Goal: Information Seeking & Learning: Find contact information

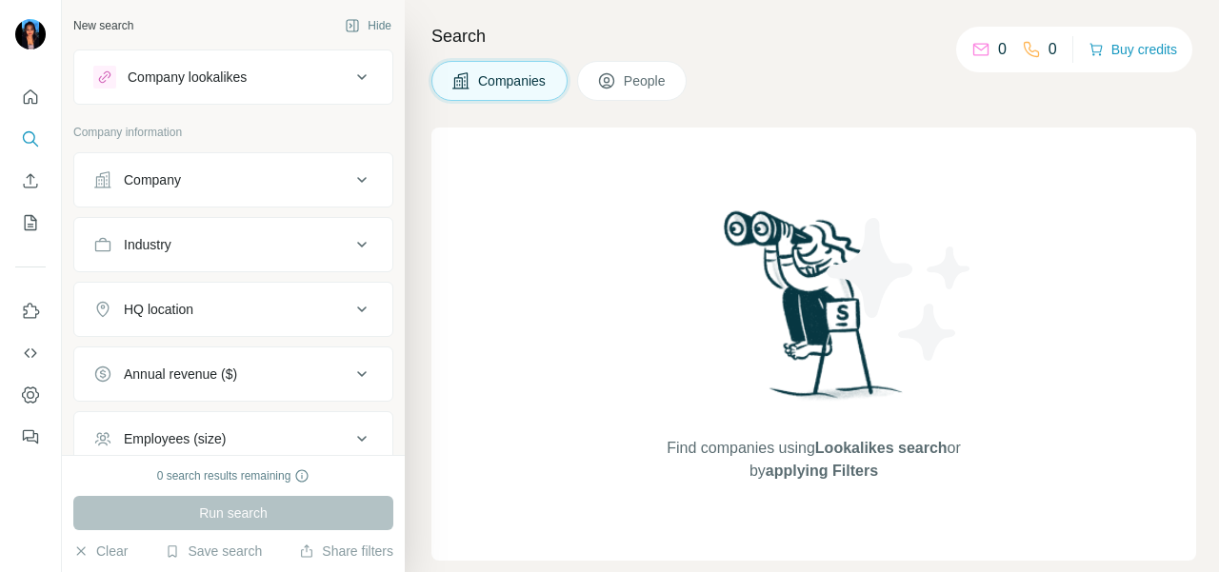
drag, startPoint x: 160, startPoint y: 188, endPoint x: 156, endPoint y: 201, distance: 13.9
click at [158, 190] on button "Company" at bounding box center [233, 180] width 318 height 46
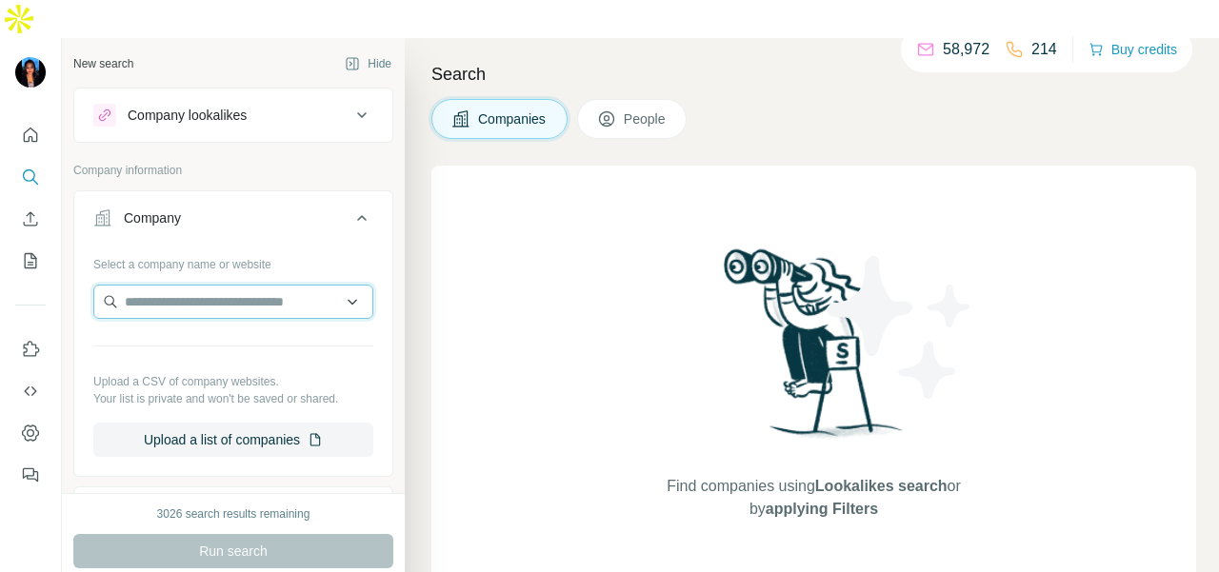
click at [158, 285] on input "text" at bounding box center [233, 302] width 280 height 34
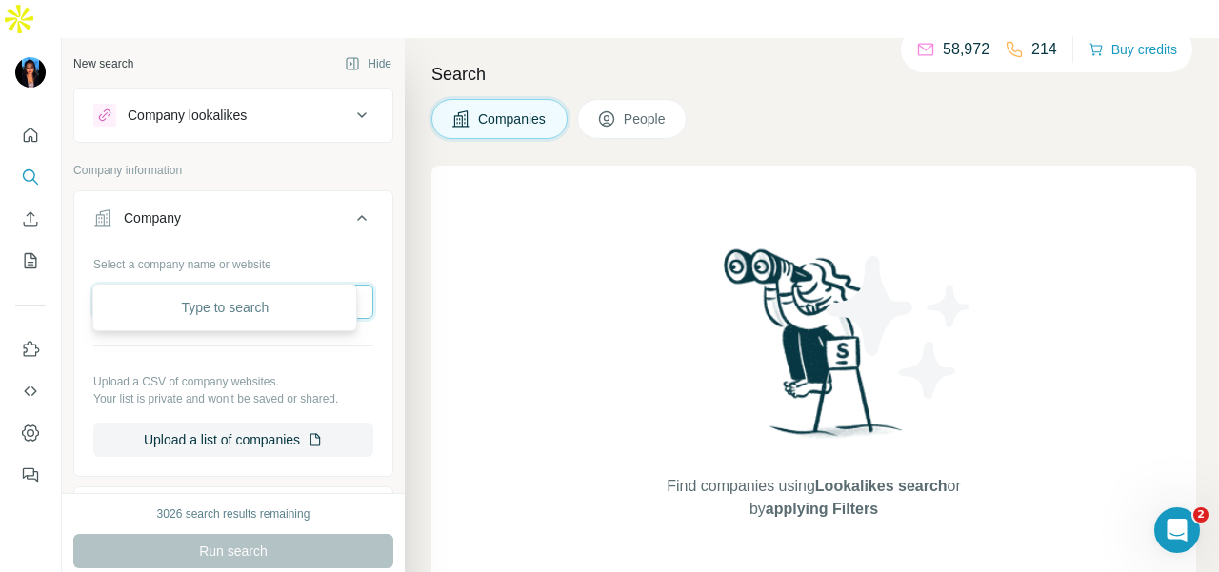
paste input "**********"
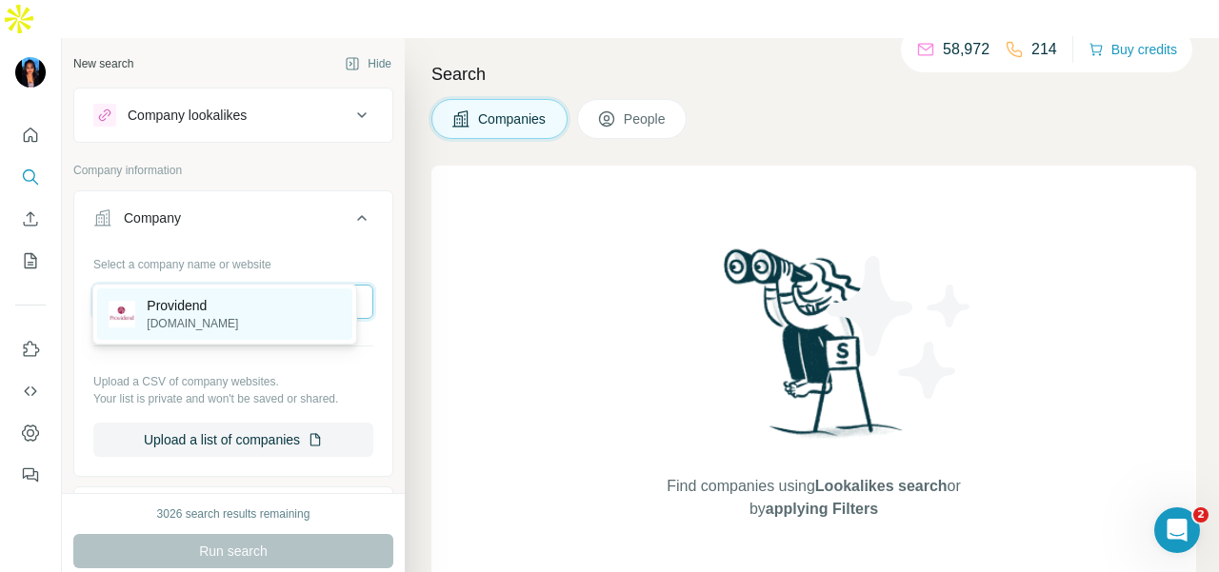
type input "**********"
click at [298, 311] on div "Providend [DOMAIN_NAME]" at bounding box center [224, 314] width 255 height 51
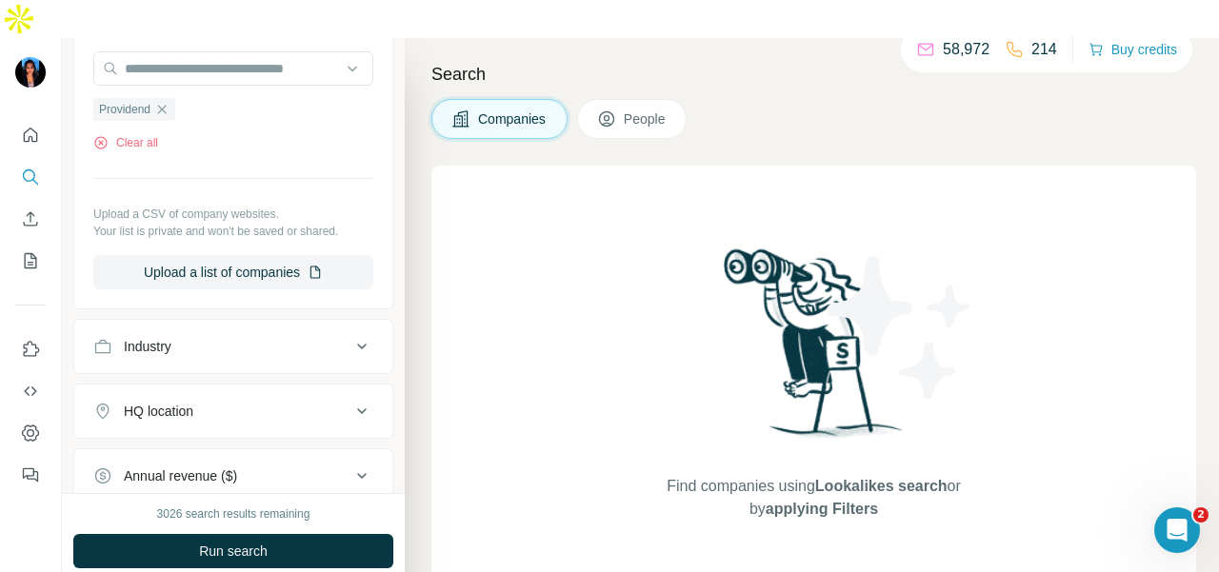
scroll to position [286, 0]
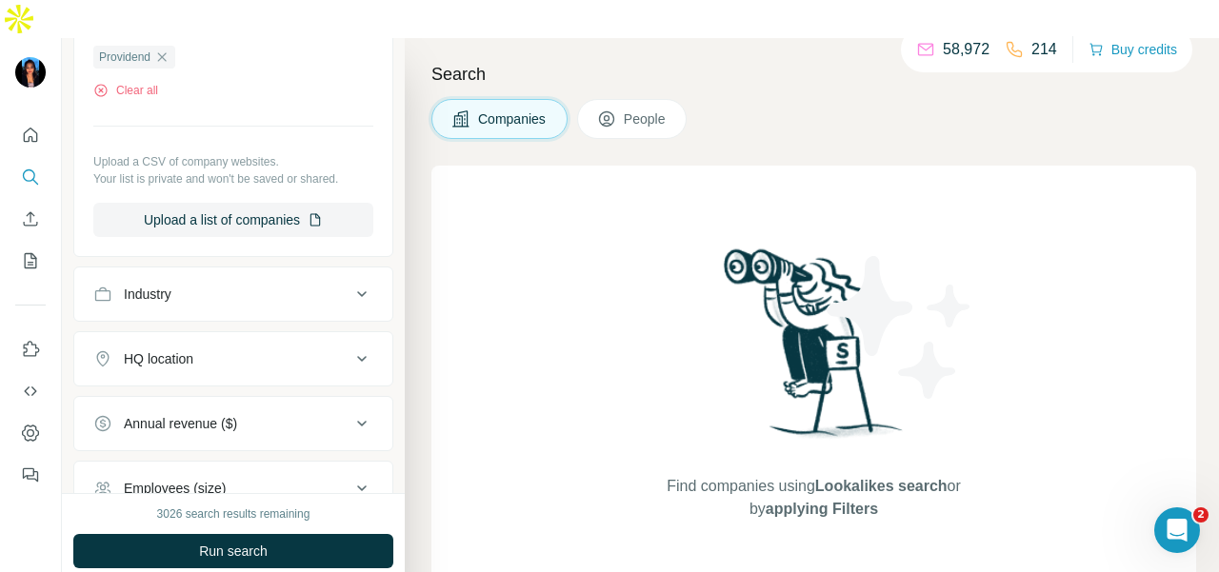
drag, startPoint x: 661, startPoint y: 85, endPoint x: 612, endPoint y: 108, distance: 54.6
click at [660, 110] on span "People" at bounding box center [646, 119] width 44 height 19
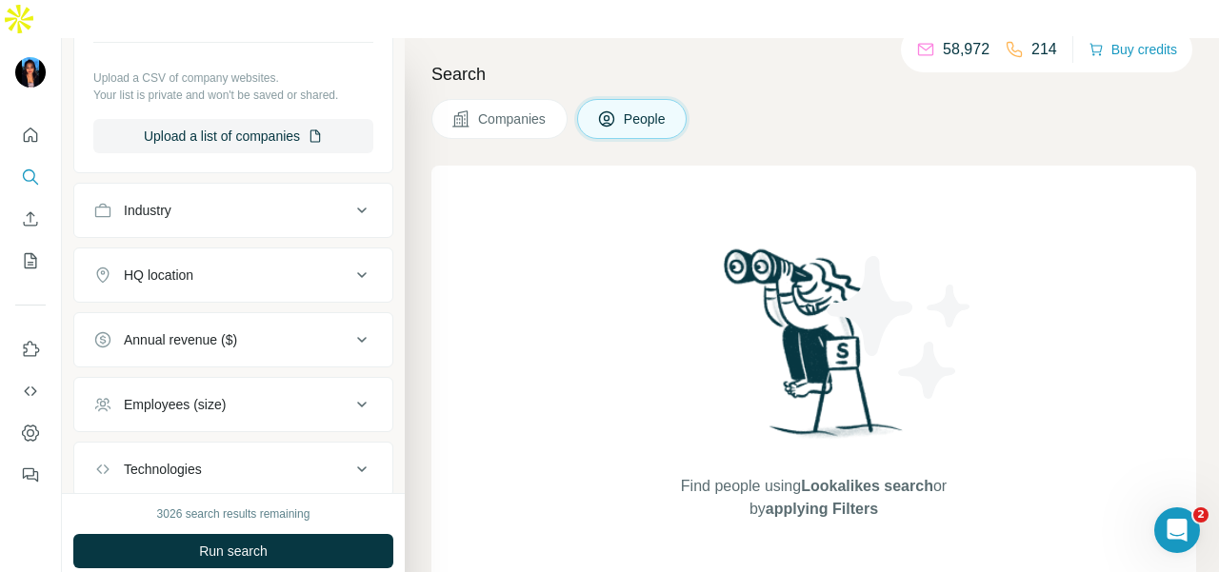
scroll to position [286, 0]
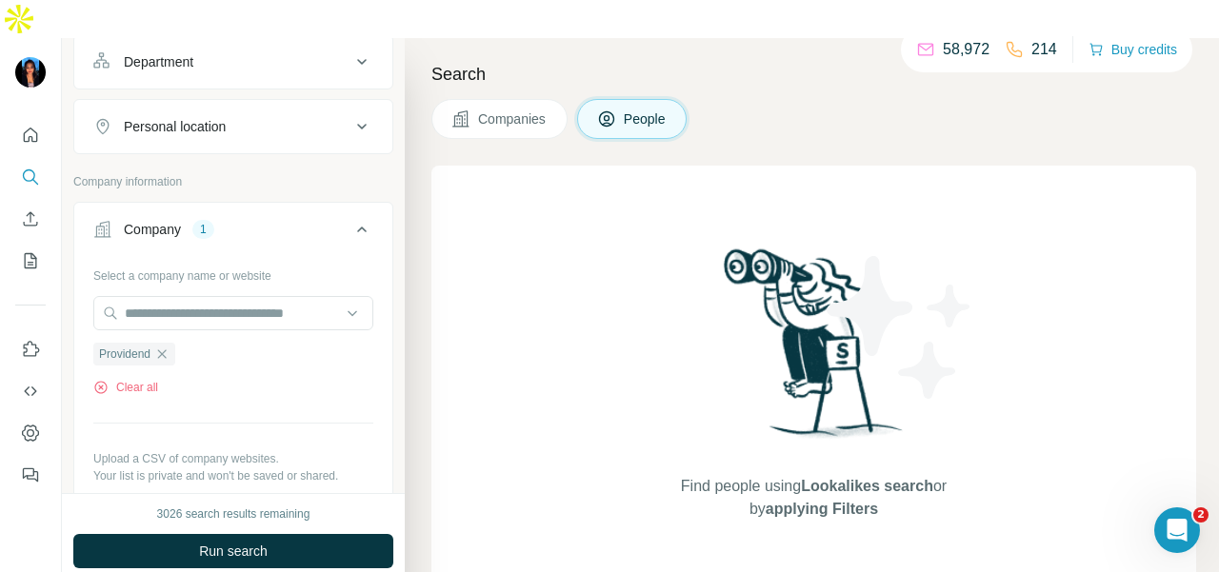
click at [305, 40] on button "Department" at bounding box center [233, 62] width 318 height 46
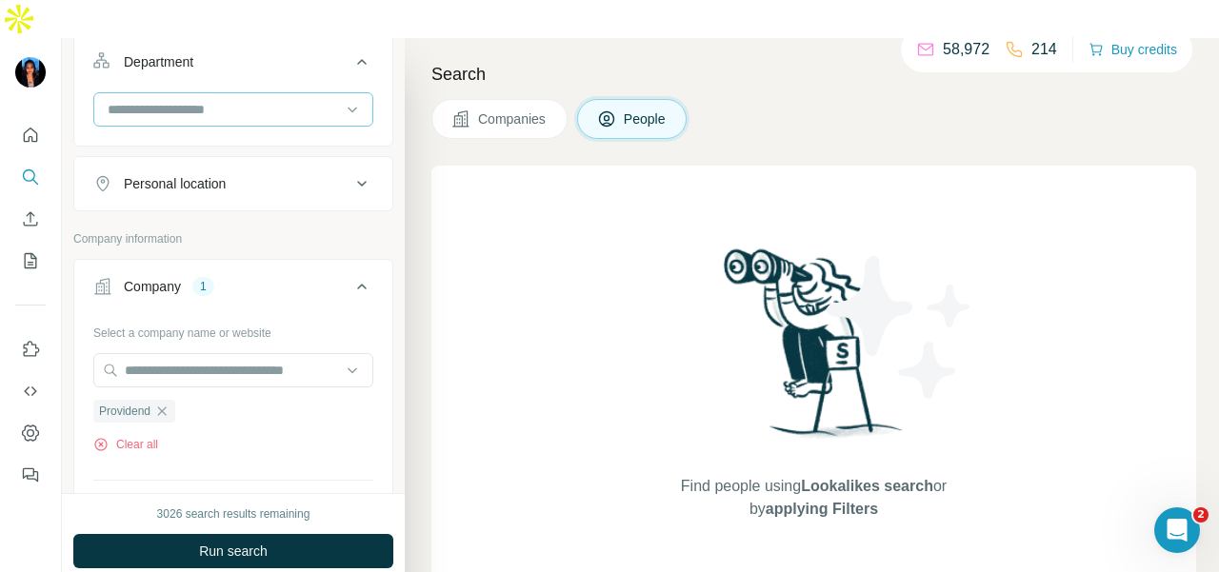
click at [314, 93] on div at bounding box center [223, 109] width 235 height 32
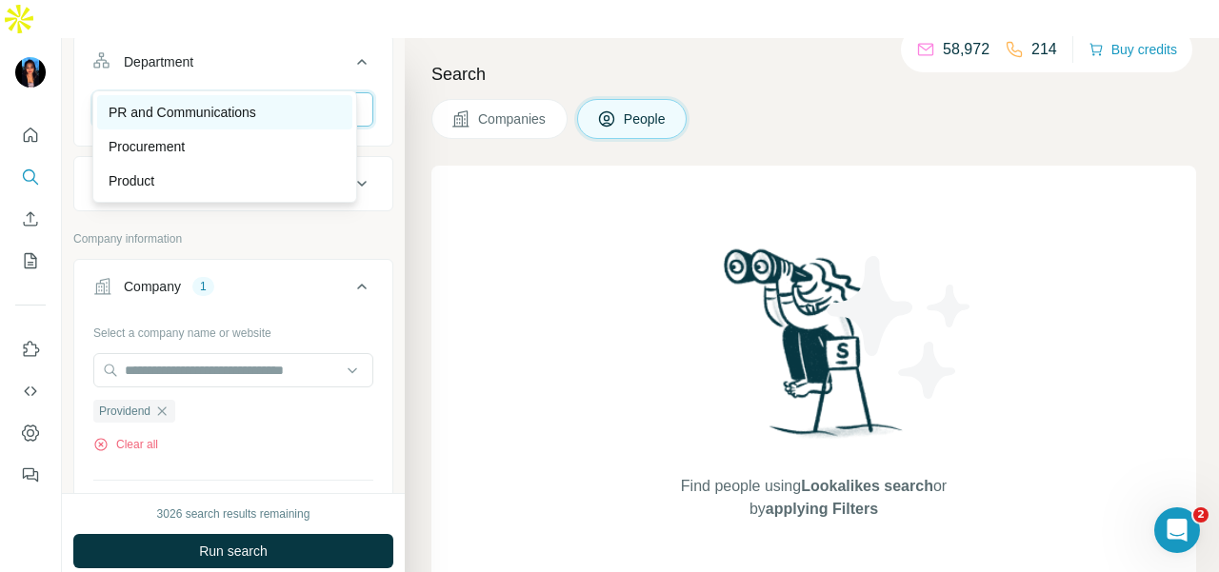
type input "**"
click at [303, 97] on div "PR and Communications" at bounding box center [224, 112] width 255 height 34
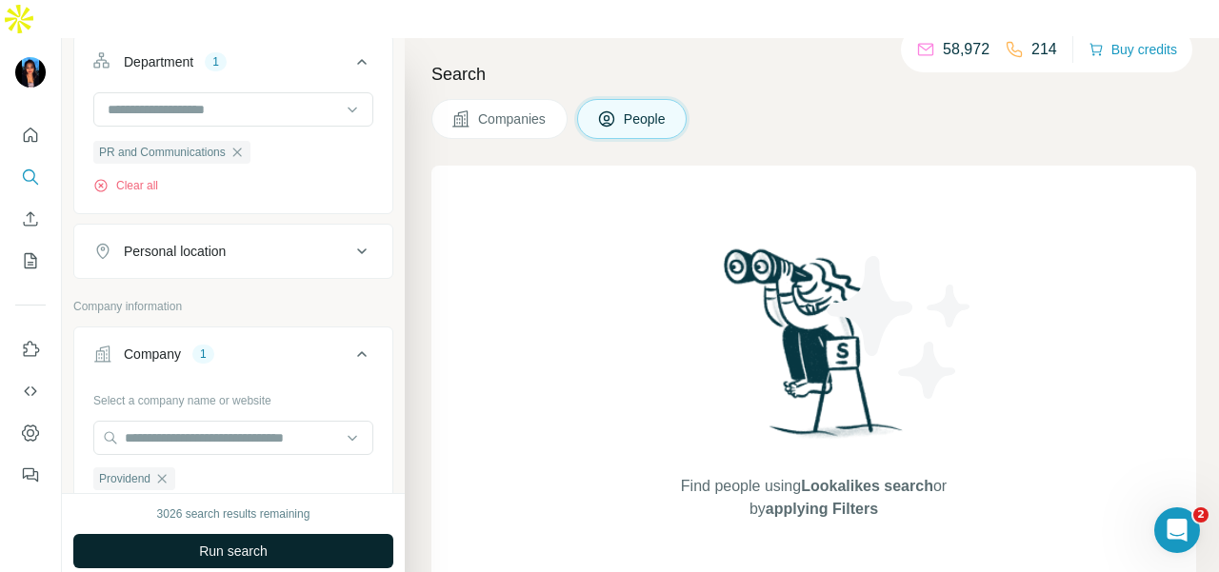
click at [306, 534] on button "Run search" at bounding box center [233, 551] width 320 height 34
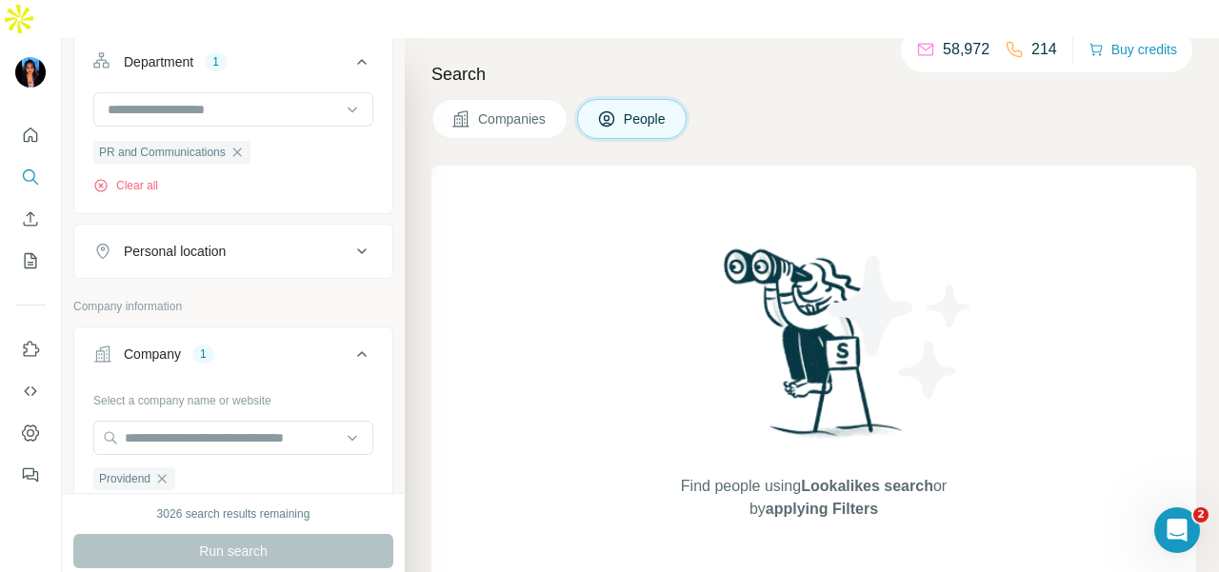
click at [243, 145] on icon "button" at bounding box center [237, 152] width 15 height 15
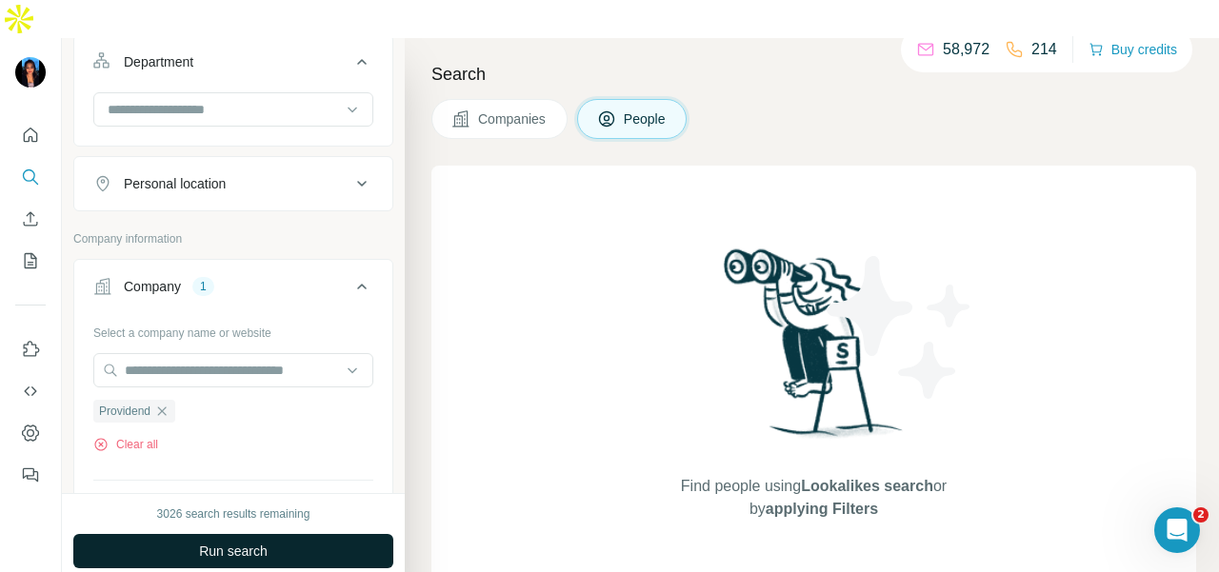
click at [278, 534] on button "Run search" at bounding box center [233, 551] width 320 height 34
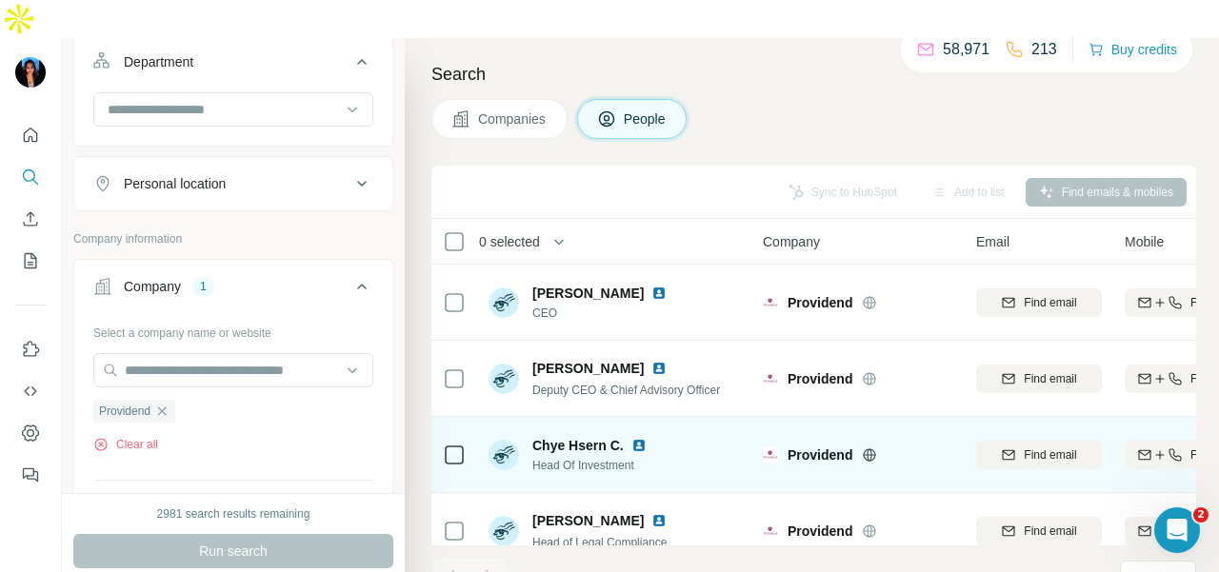
scroll to position [381, 0]
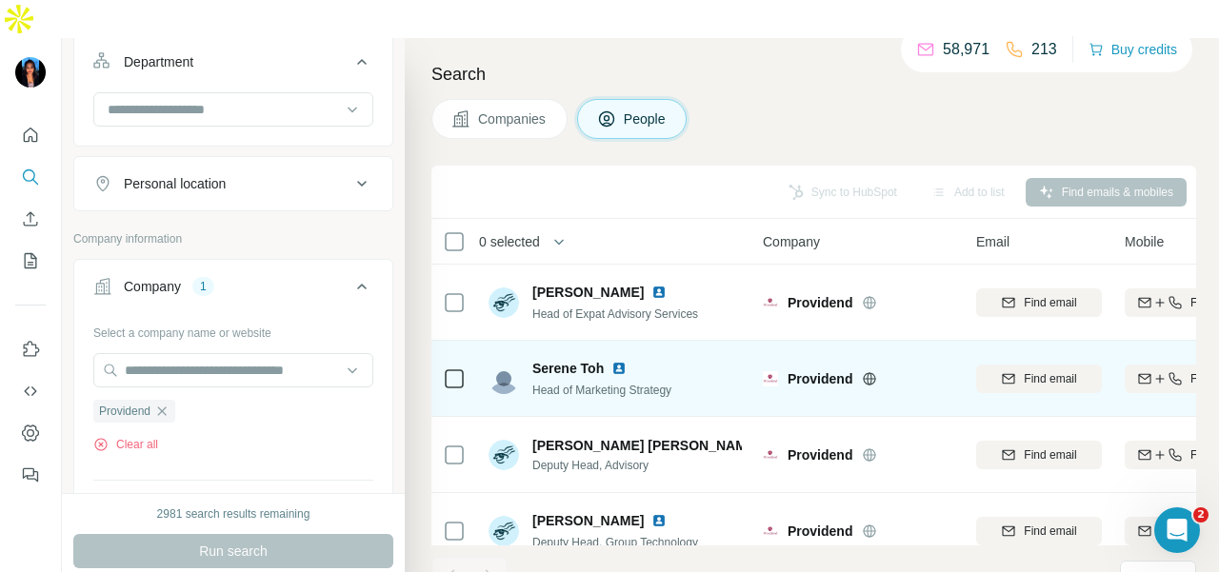
click at [625, 361] on img at bounding box center [619, 368] width 15 height 15
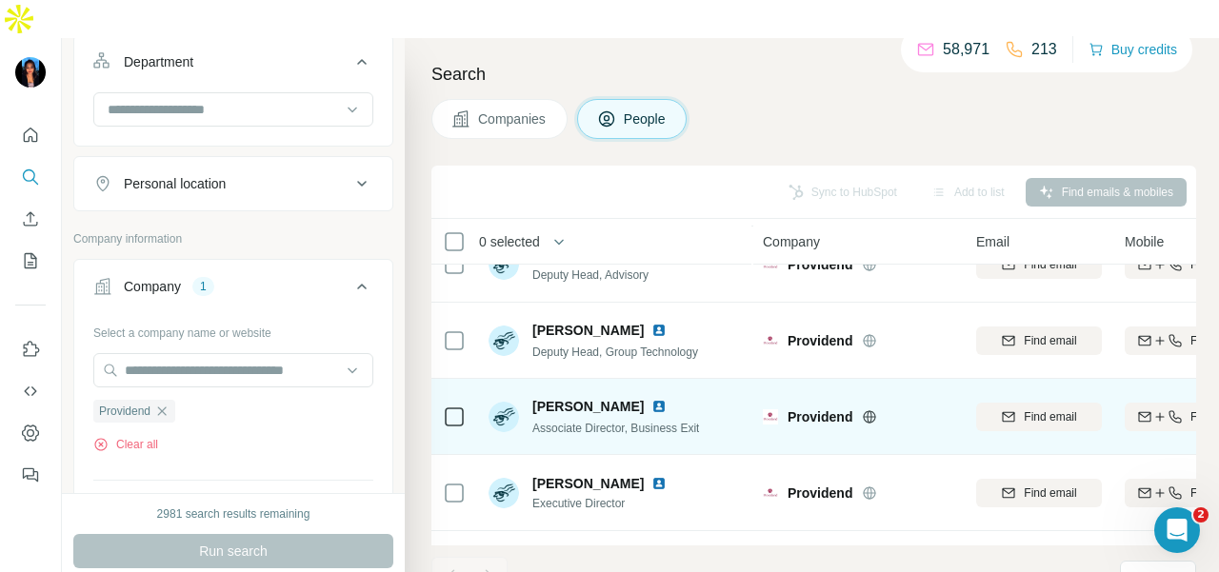
scroll to position [857, 0]
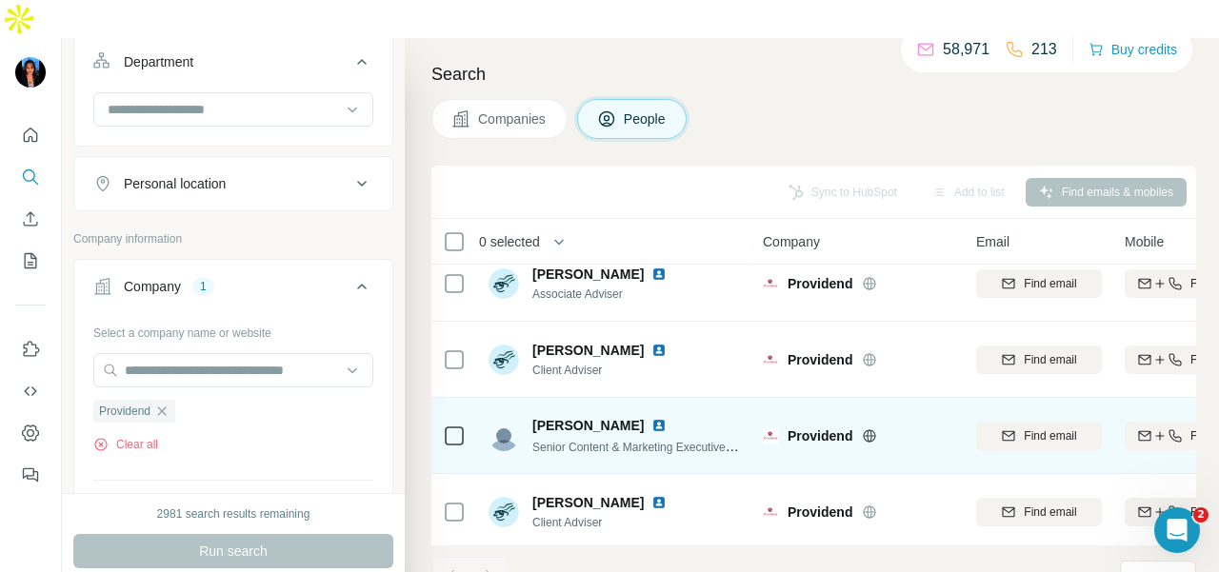
click at [652, 418] on img at bounding box center [659, 425] width 15 height 15
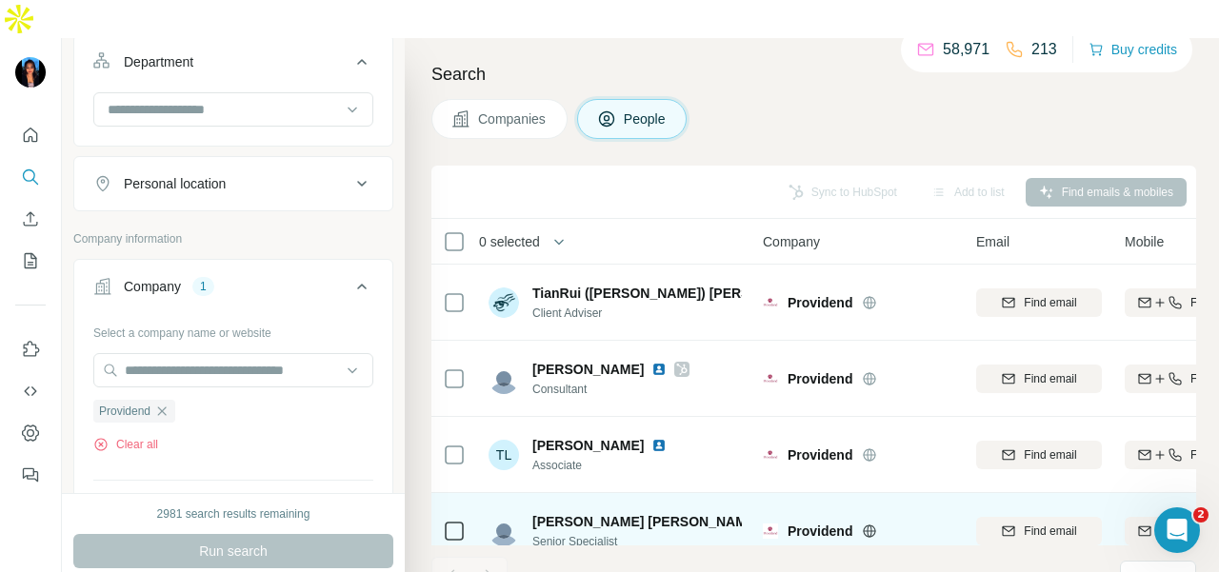
scroll to position [3153, 0]
